Goal: Obtain resource: Download file/media

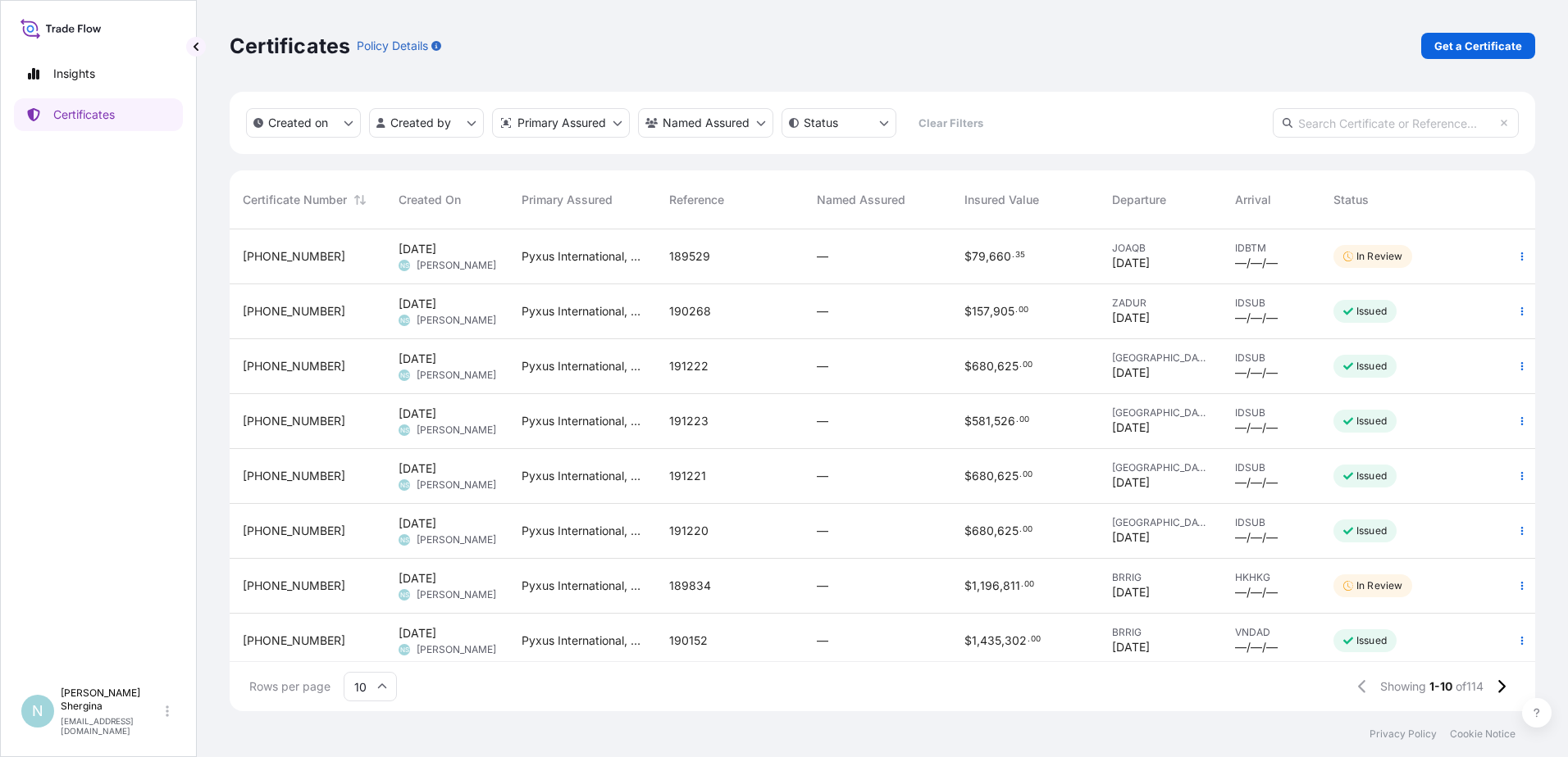
scroll to position [479, 1293]
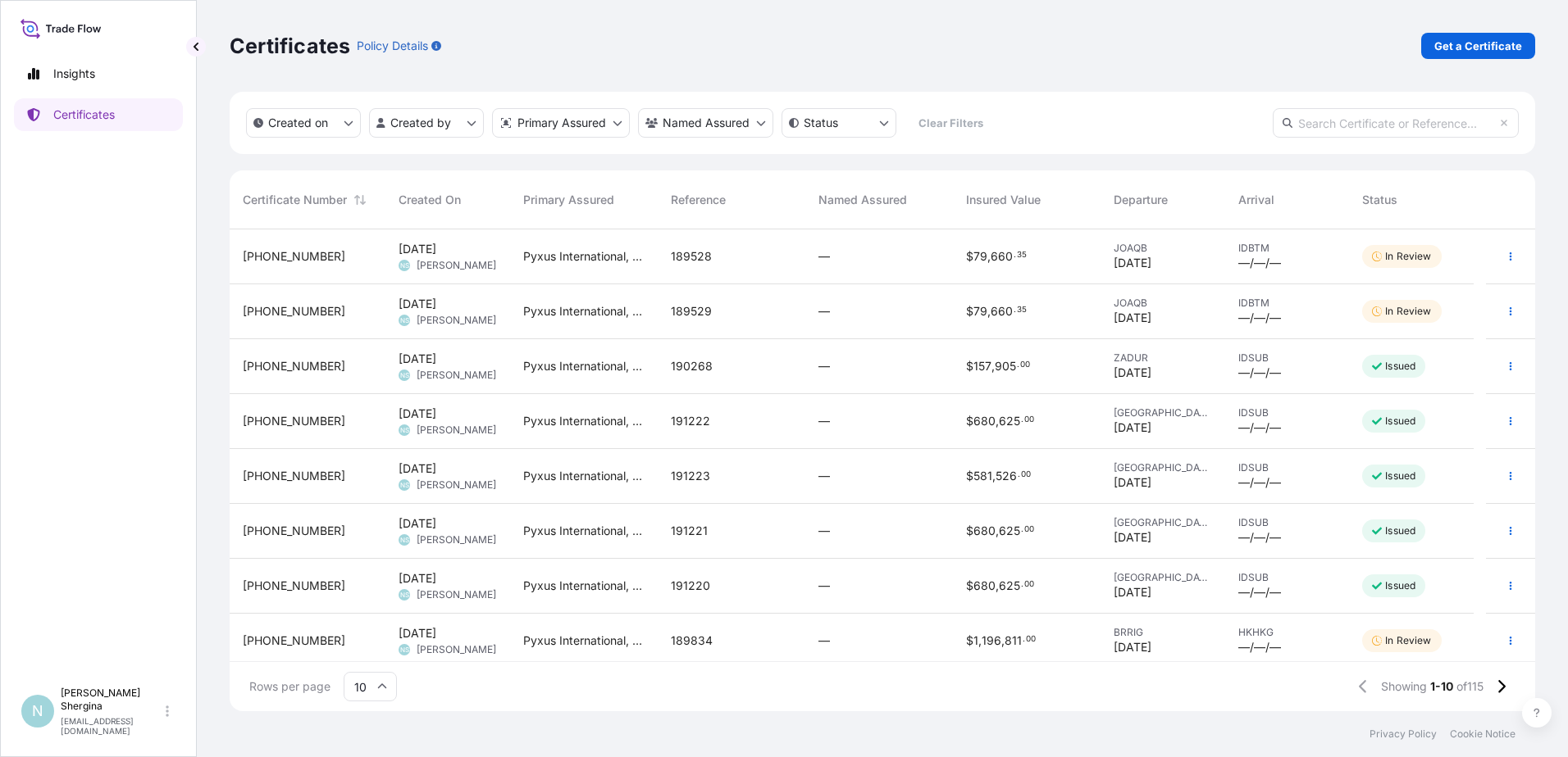
scroll to position [479, 1293]
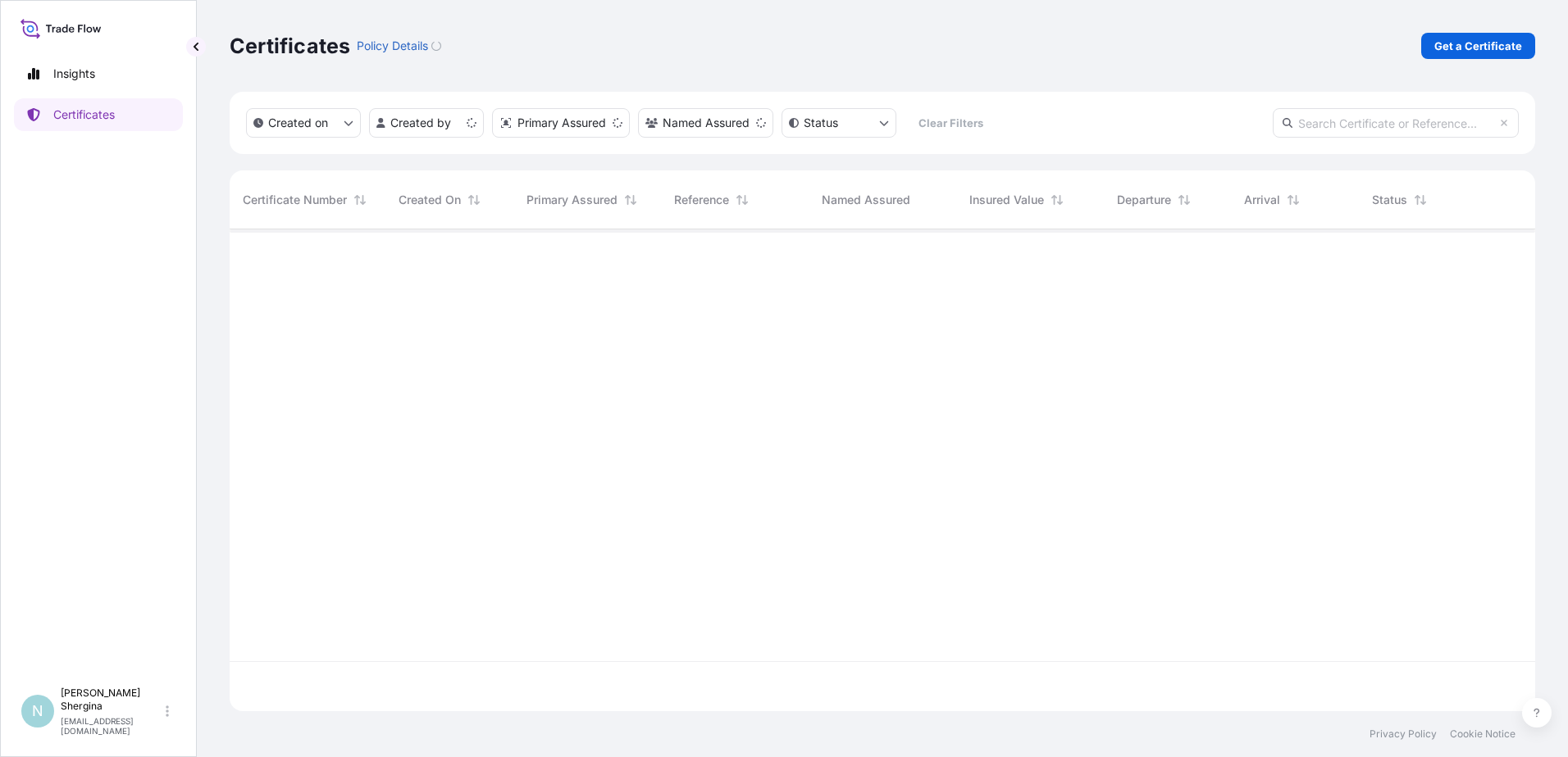
scroll to position [479, 1293]
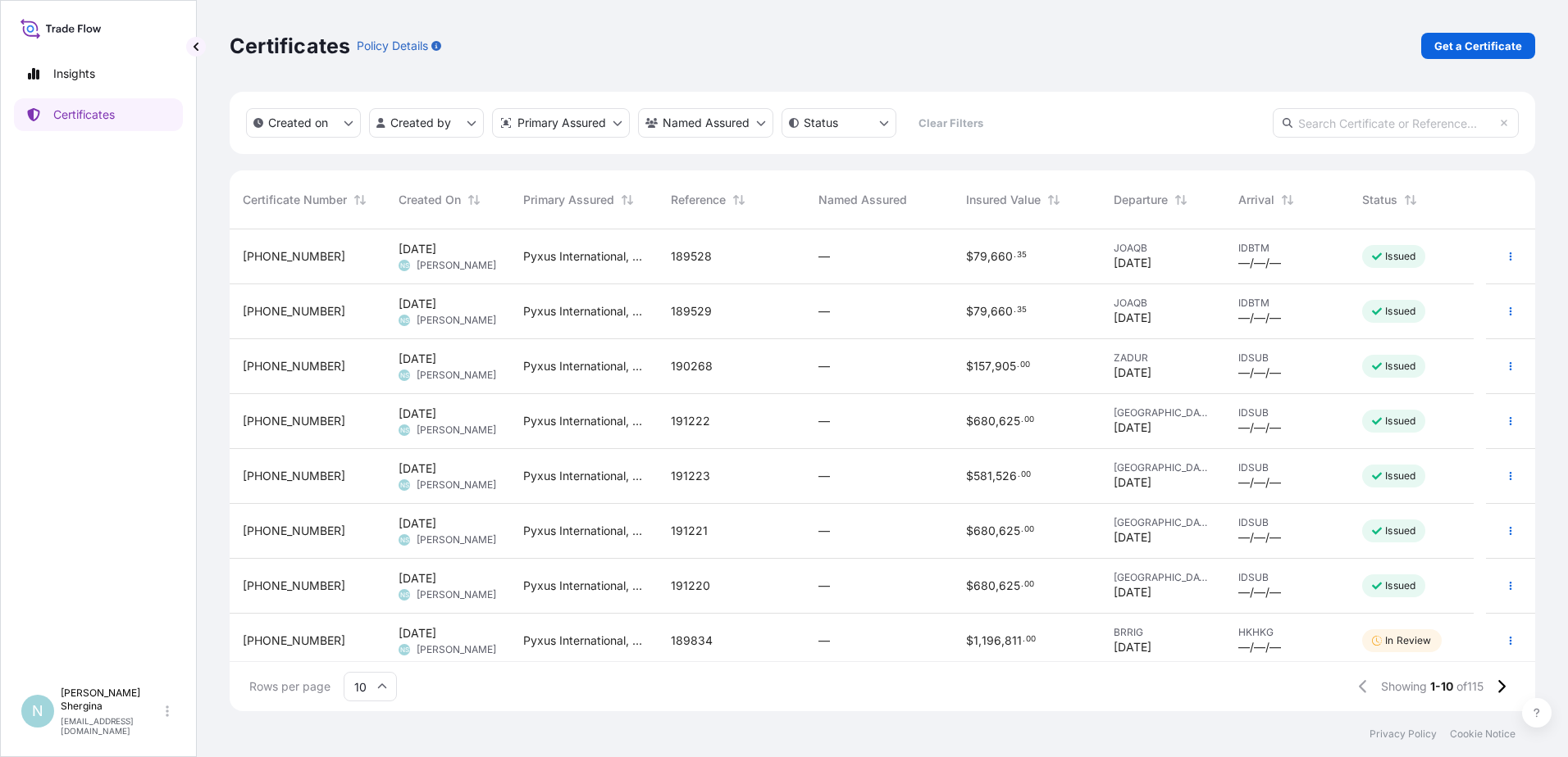
click at [1048, 318] on div "$ 79 , 660 . 35" at bounding box center [1026, 311] width 121 height 17
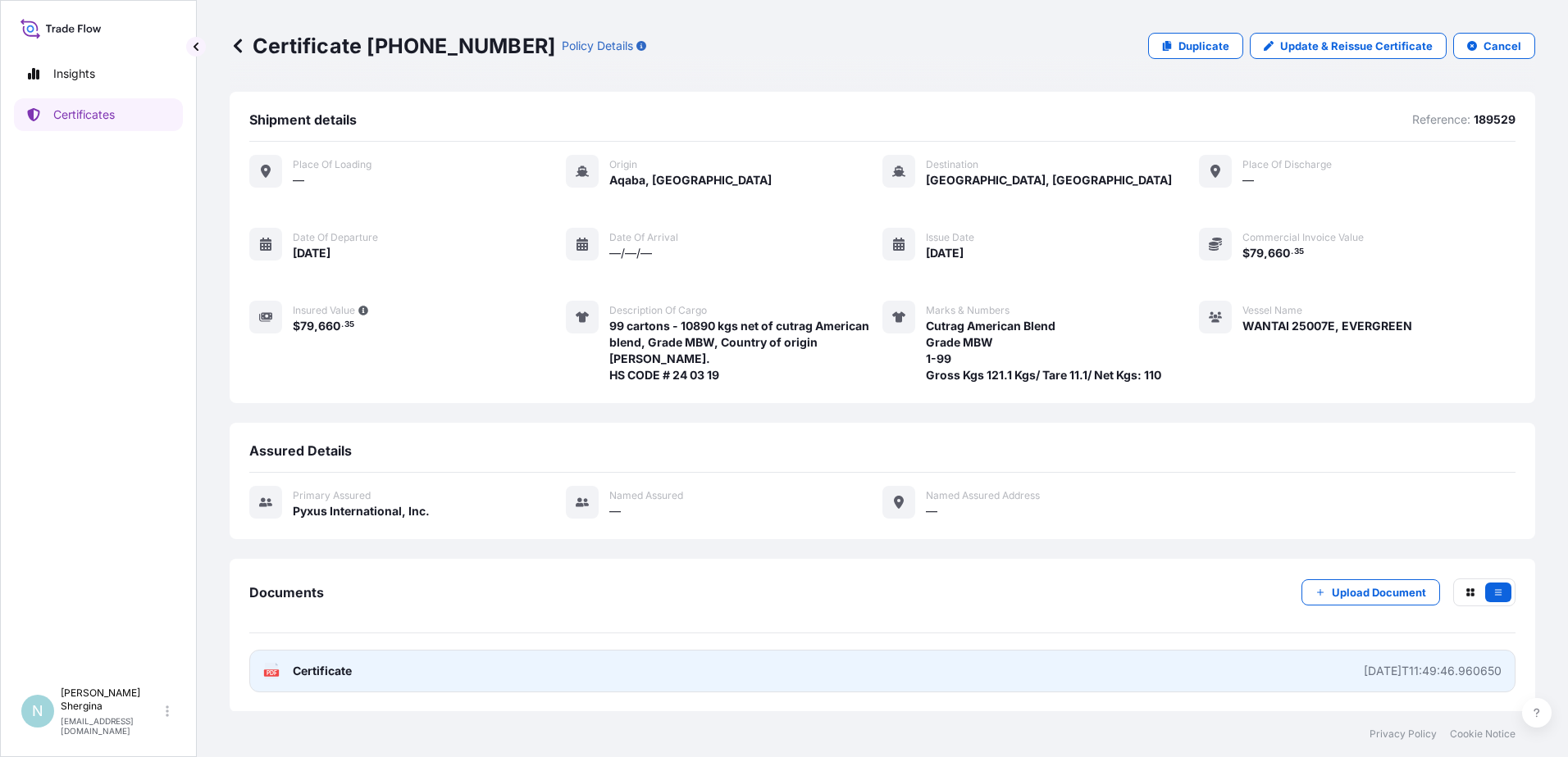
click at [1364, 673] on div "2025-10-06T11:49:46.960650" at bounding box center [1433, 671] width 138 height 17
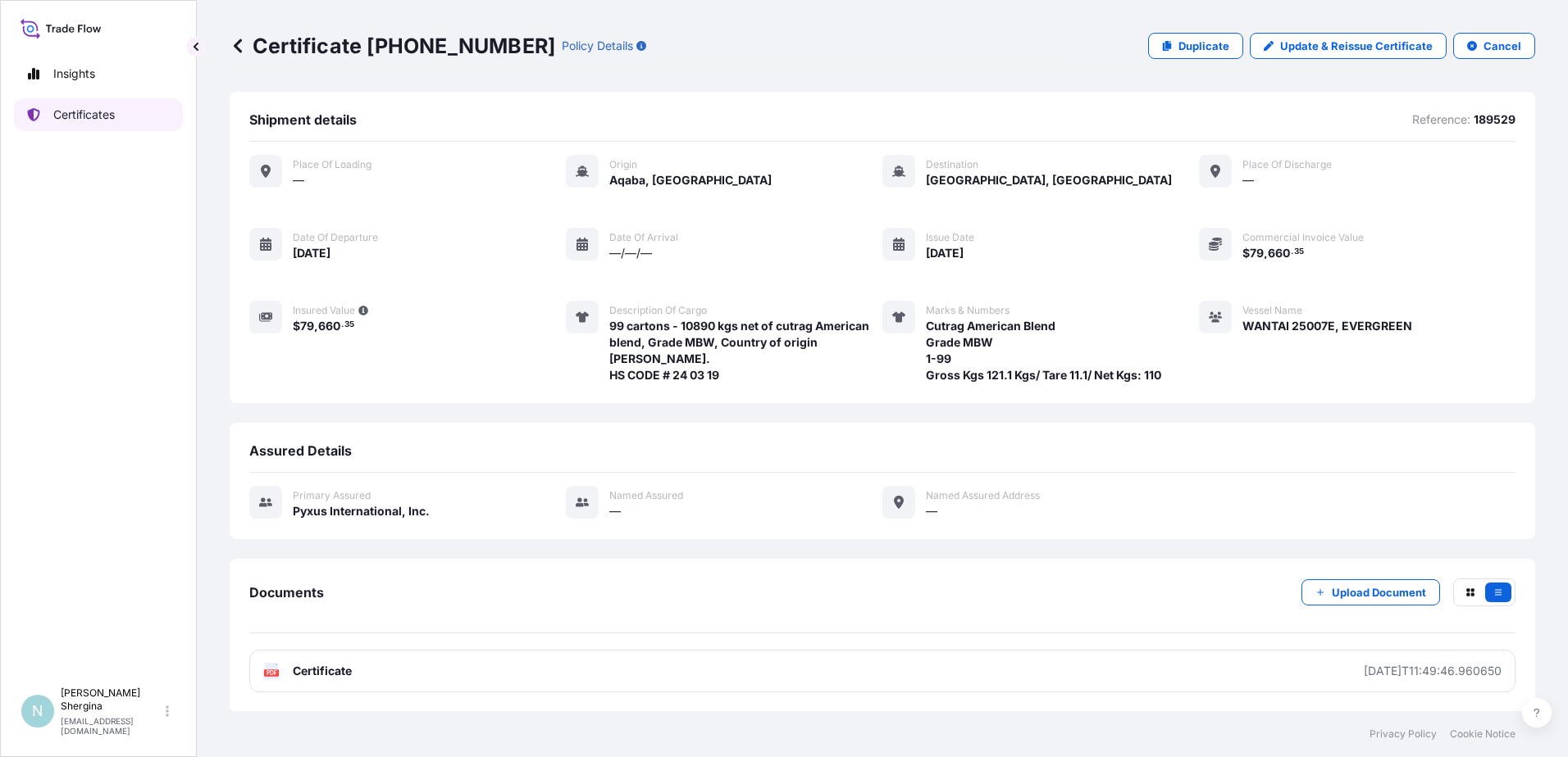
click at [93, 108] on p "Certificates" at bounding box center [84, 114] width 61 height 17
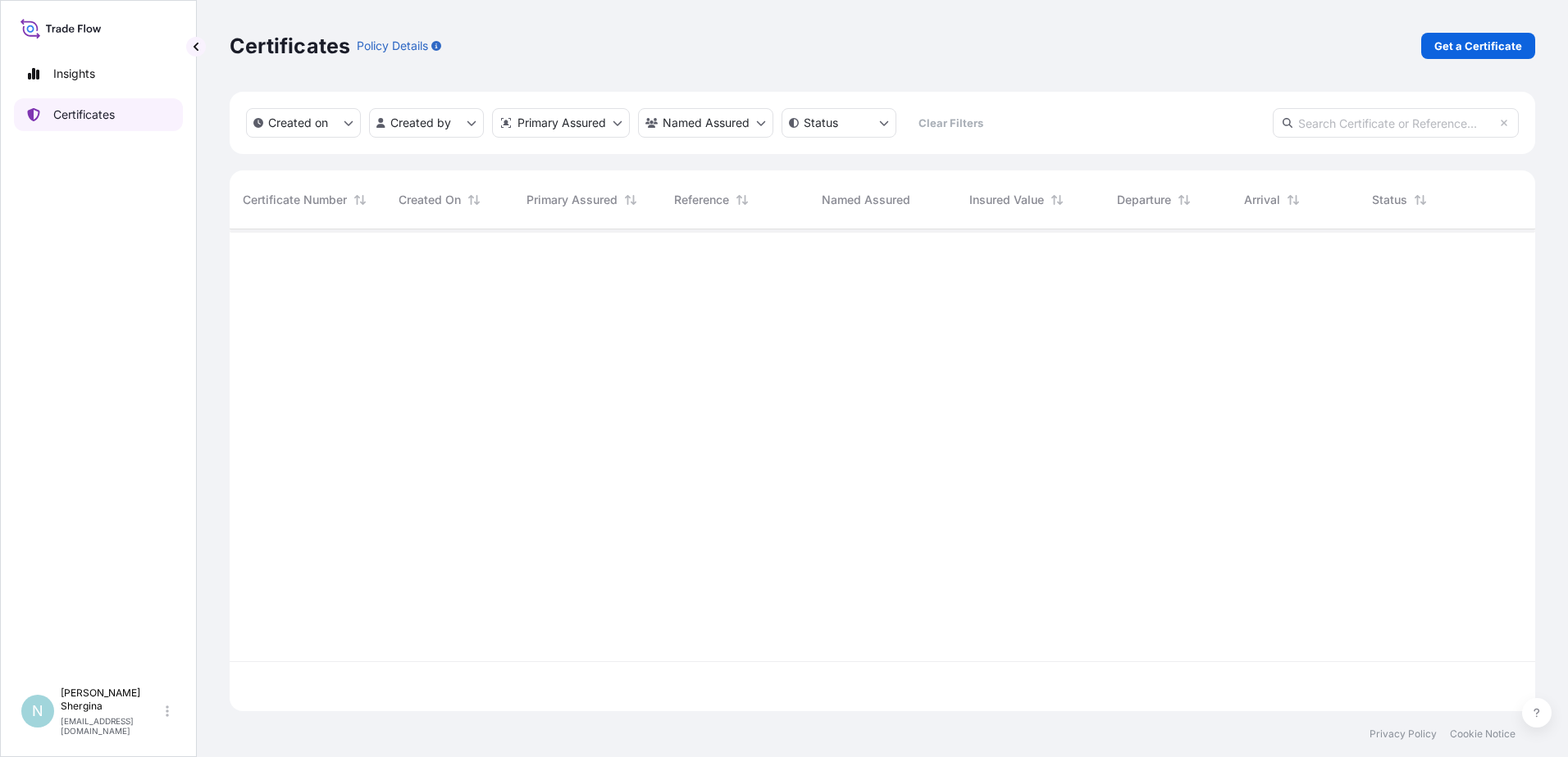
scroll to position [479, 1293]
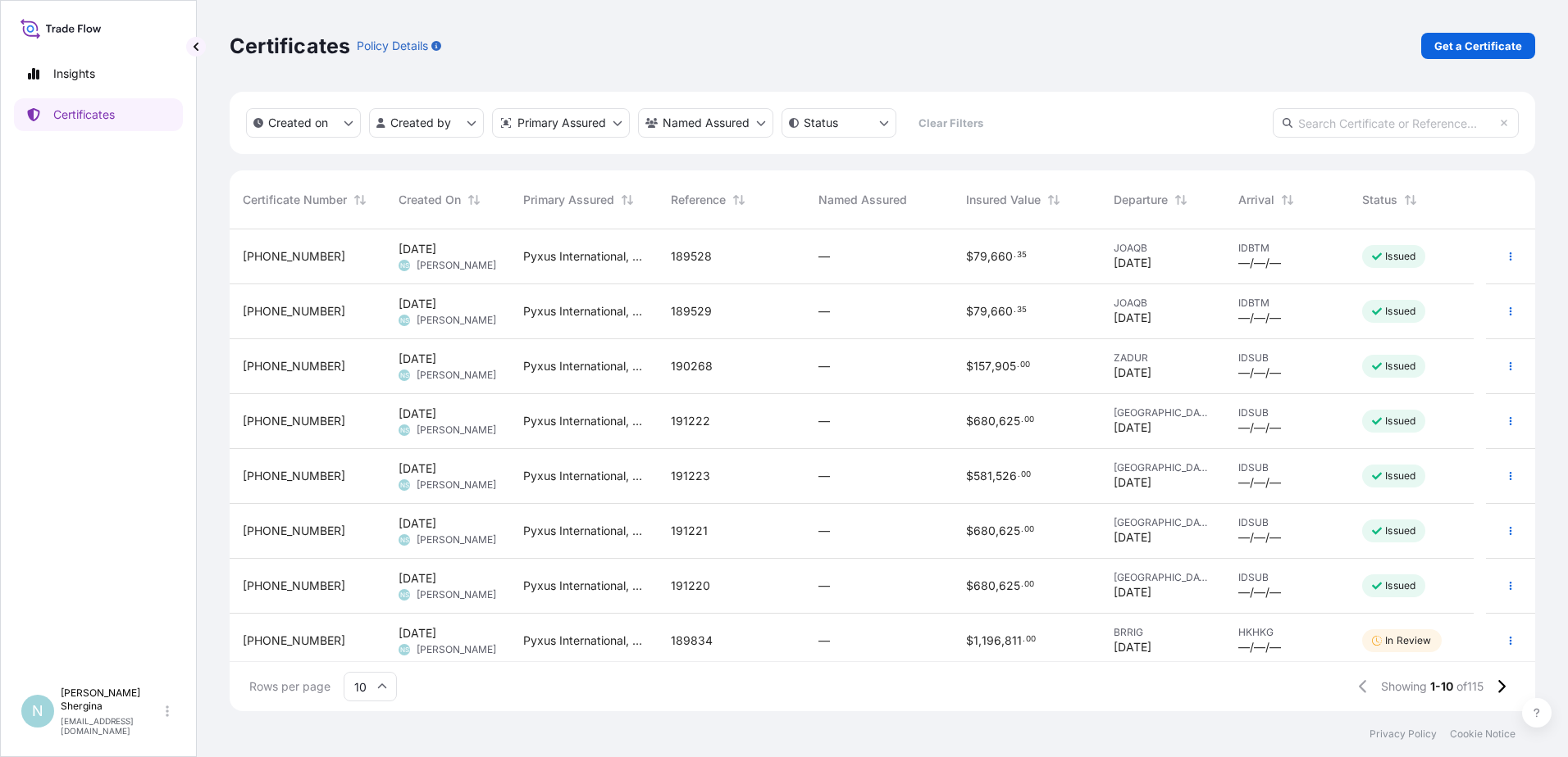
click at [790, 255] on div "189528" at bounding box center [731, 256] width 121 height 17
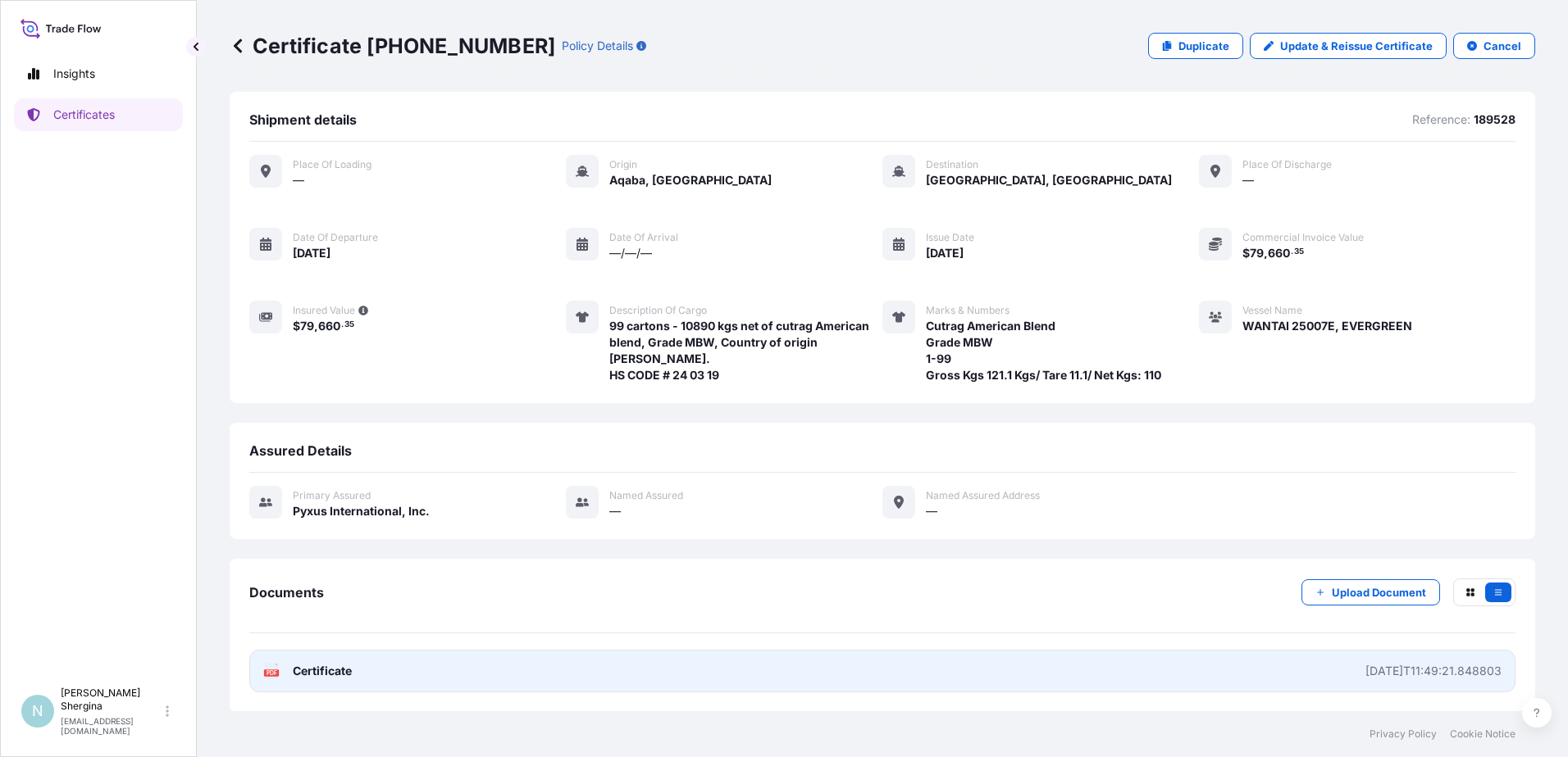
click at [1069, 680] on link "PDF Certificate 2025-10-06T11:49:21.848803" at bounding box center [883, 670] width 1266 height 42
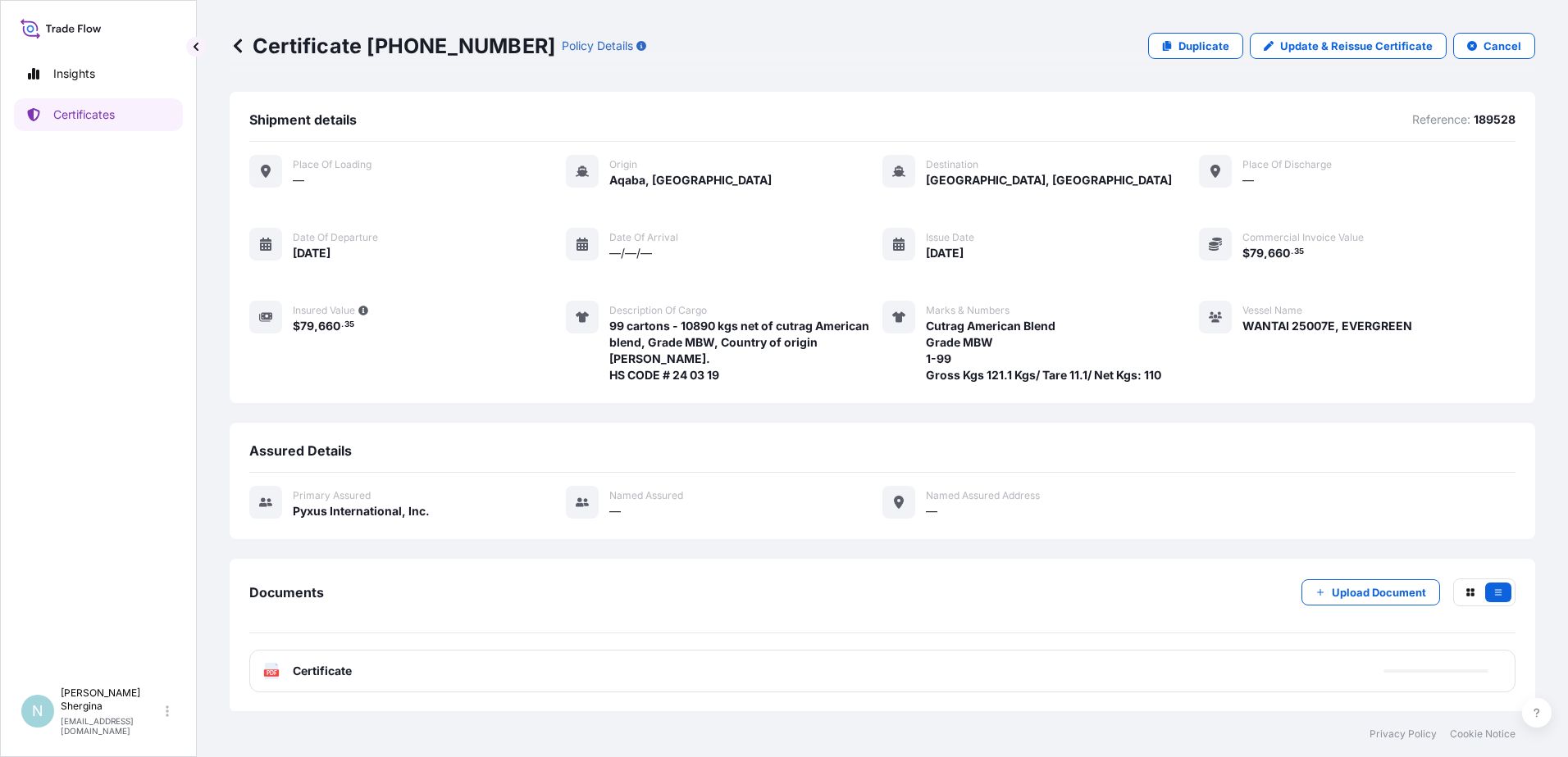
click at [73, 109] on p "Certificates" at bounding box center [84, 114] width 61 height 17
